Goal: Transaction & Acquisition: Purchase product/service

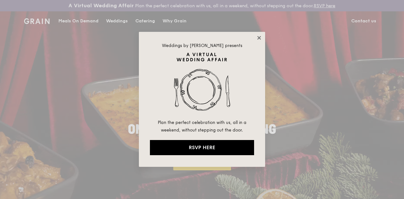
click at [257, 37] on icon at bounding box center [259, 38] width 6 height 6
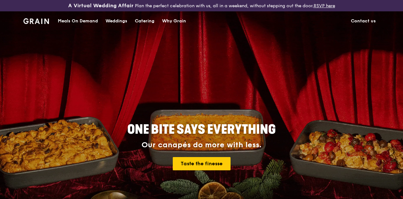
click at [314, 9] on link "RSVP here" at bounding box center [324, 5] width 21 height 5
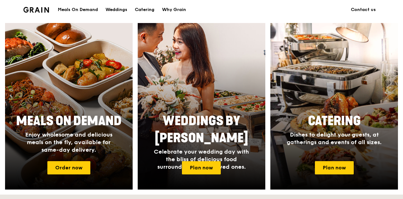
scroll to position [269, 0]
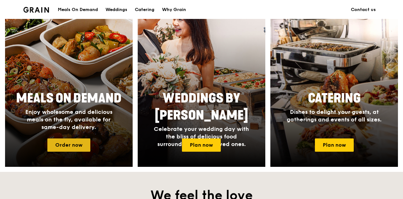
click at [79, 148] on link "Order now" at bounding box center [68, 145] width 43 height 13
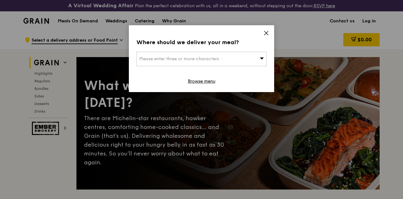
click at [169, 58] on span "Please enter three or more characters" at bounding box center [179, 58] width 80 height 5
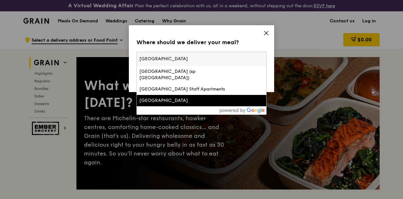
type input "singapore Polytechnic"
click at [165, 104] on li "Singapore Polytechnic" at bounding box center [201, 100] width 129 height 11
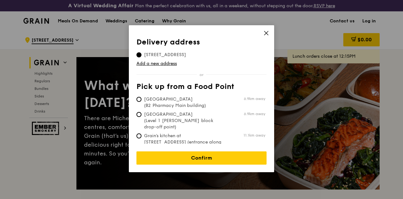
click at [266, 34] on icon at bounding box center [266, 33] width 6 height 6
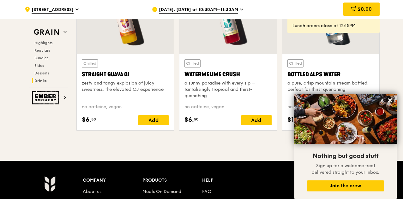
scroll to position [2705, 0]
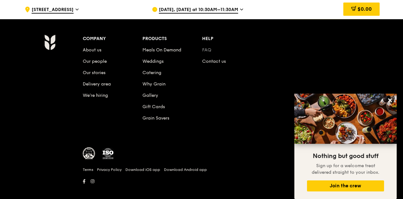
click at [210, 51] on link "FAQ" at bounding box center [206, 49] width 9 height 5
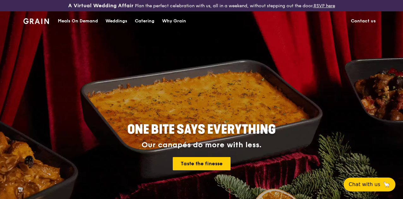
click at [75, 24] on div "Meals On Demand" at bounding box center [78, 21] width 40 height 19
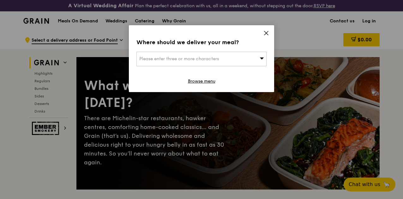
click at [265, 33] on icon at bounding box center [266, 33] width 6 height 6
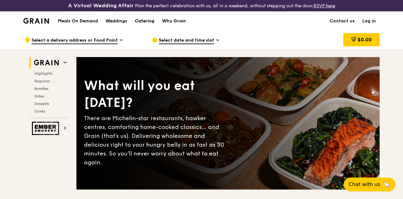
click at [151, 29] on div "Catering" at bounding box center [145, 21] width 20 height 19
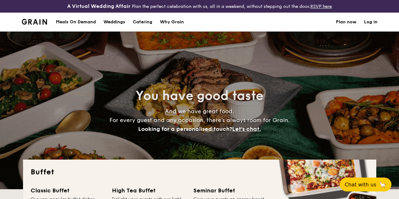
select select
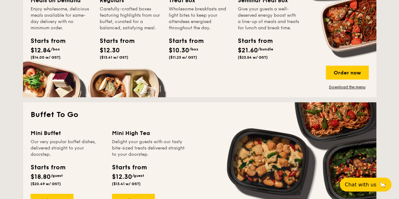
scroll to position [273, 0]
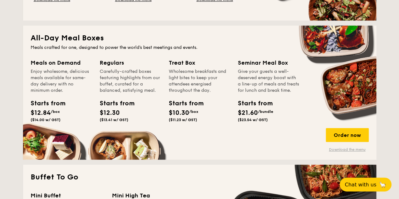
click at [347, 152] on link "Download the menu" at bounding box center [347, 149] width 43 height 5
